Goal: Find specific fact

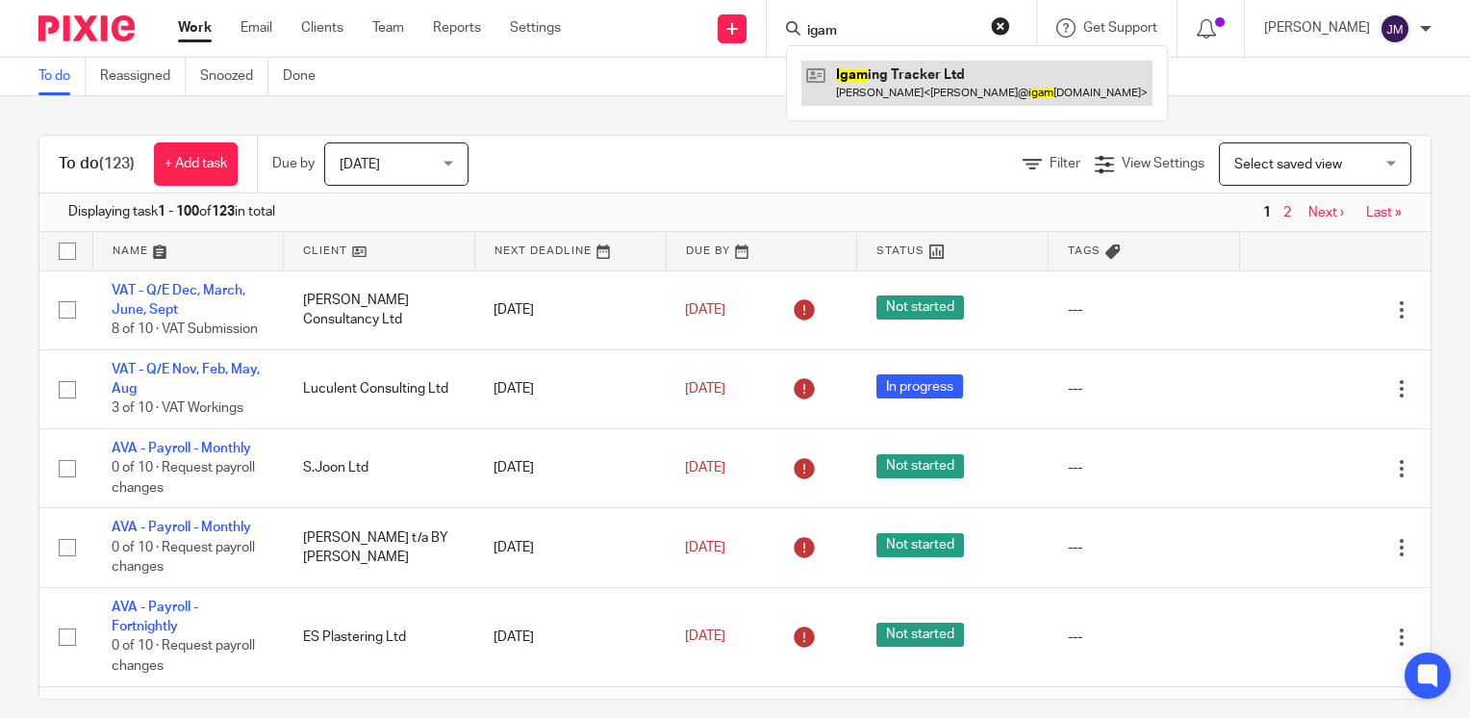
type input "igam"
click at [899, 65] on link at bounding box center [976, 83] width 351 height 44
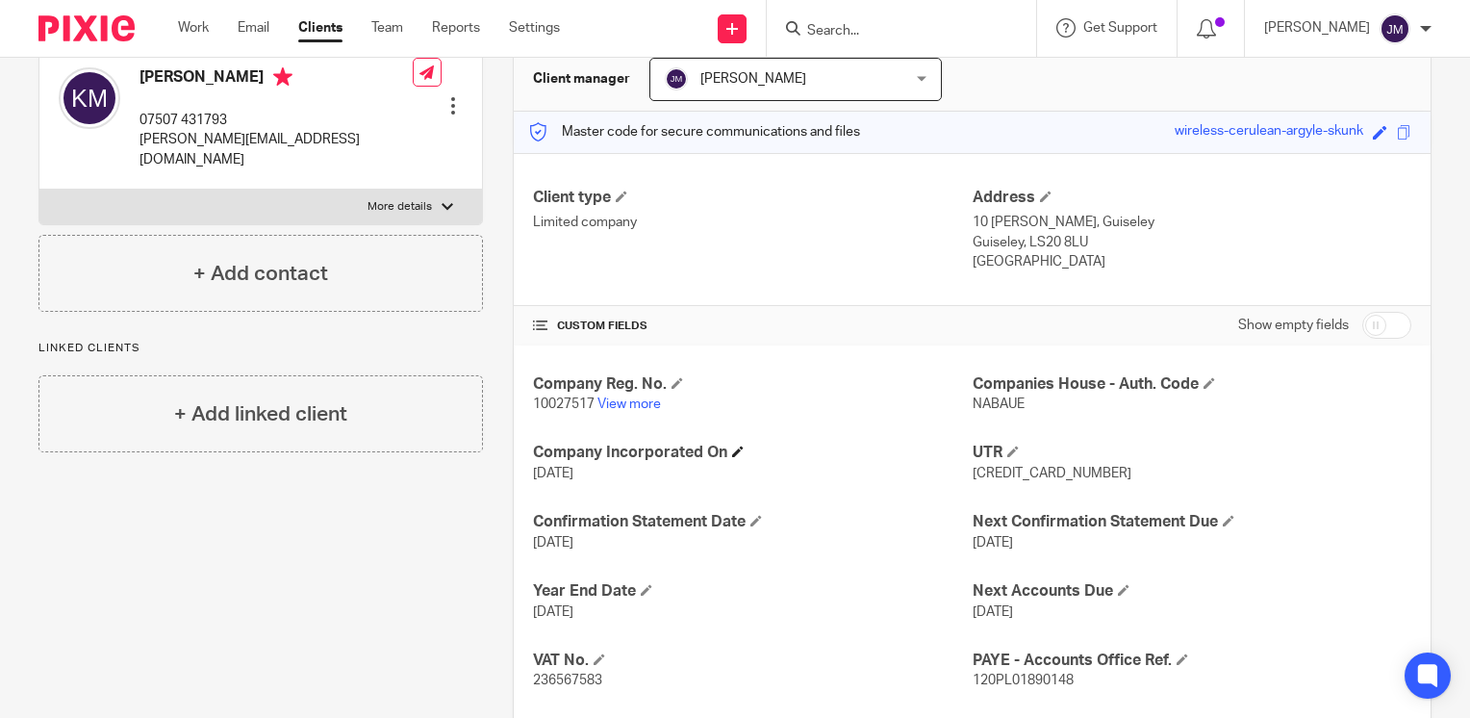
scroll to position [385, 0]
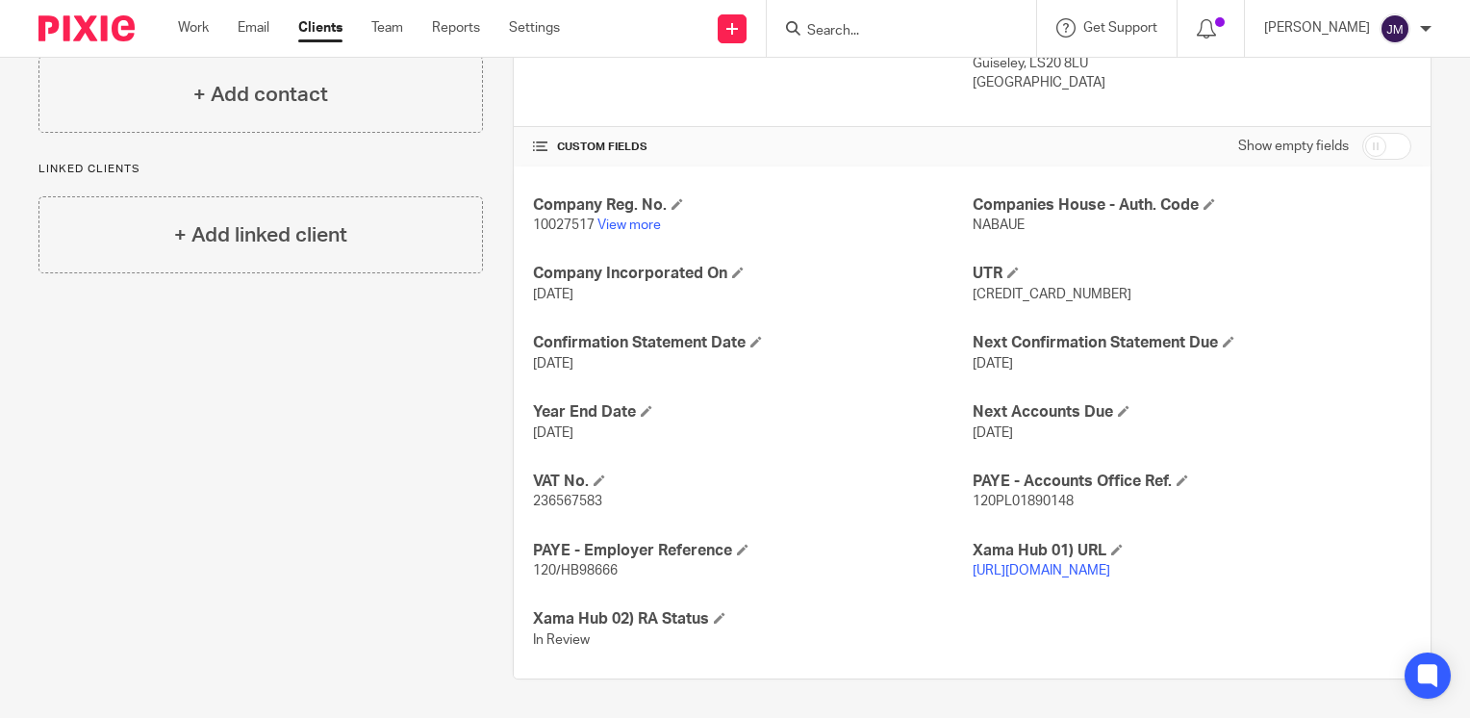
click at [559, 494] on span "236567583" at bounding box center [567, 500] width 69 height 13
copy span "236567583"
click at [612, 218] on link "View more" at bounding box center [628, 224] width 63 height 13
